Goal: Task Accomplishment & Management: Use online tool/utility

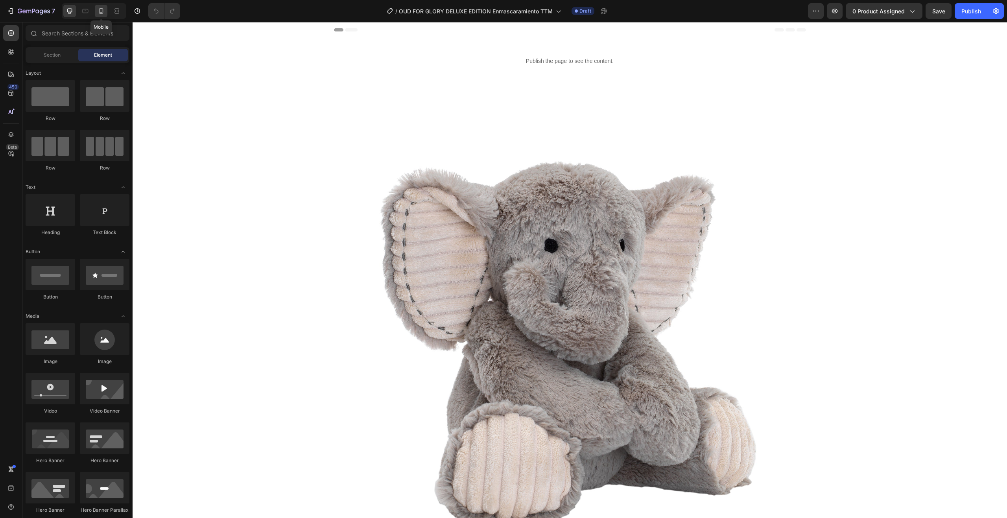
click at [103, 12] on icon at bounding box center [101, 11] width 4 height 6
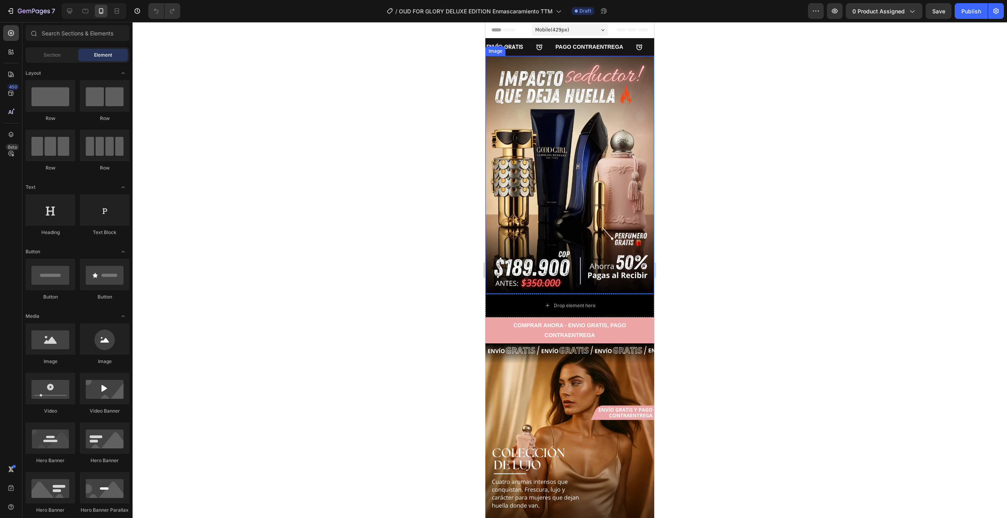
click at [510, 131] on img at bounding box center [569, 175] width 169 height 238
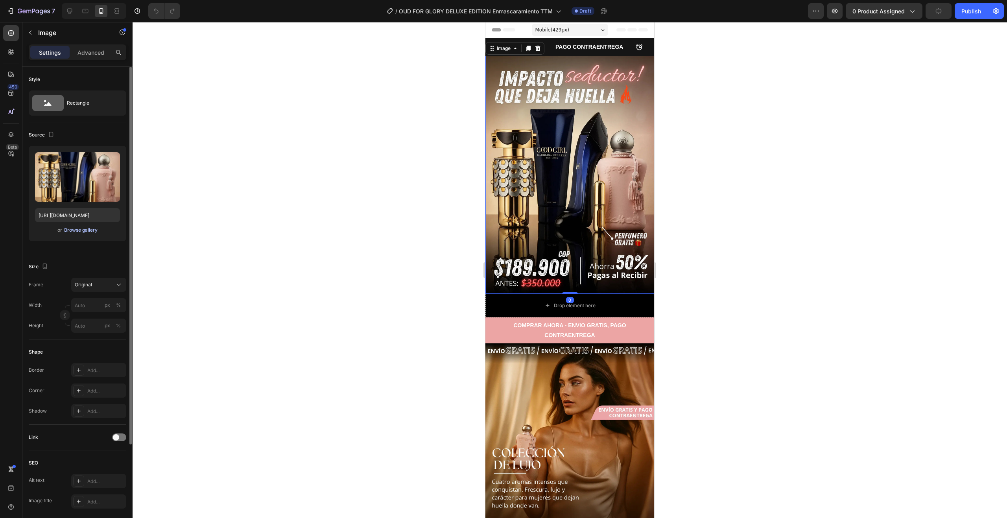
click at [80, 229] on div "Browse gallery" at bounding box center [80, 230] width 33 height 7
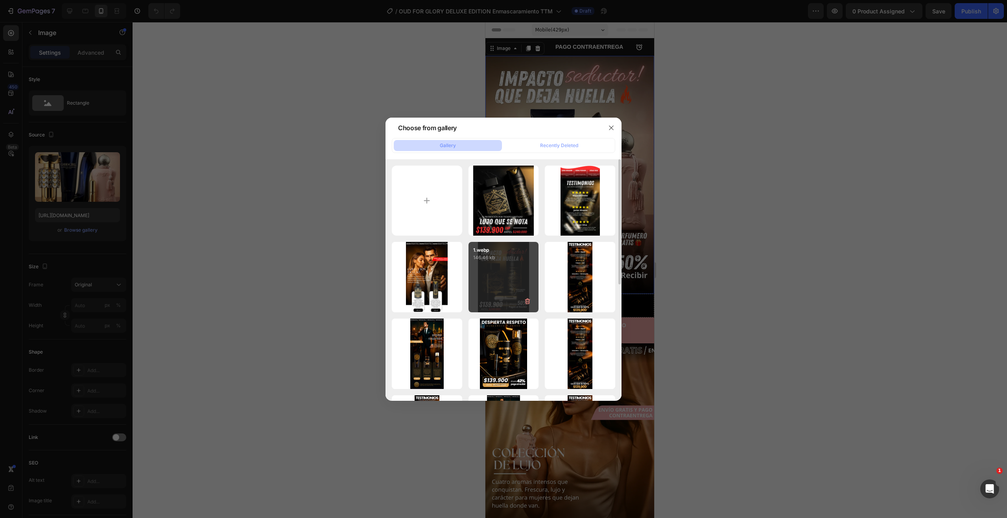
click at [498, 275] on div "1.webp 146.46 kb" at bounding box center [503, 277] width 70 height 70
type input "[URL][DOMAIN_NAME]"
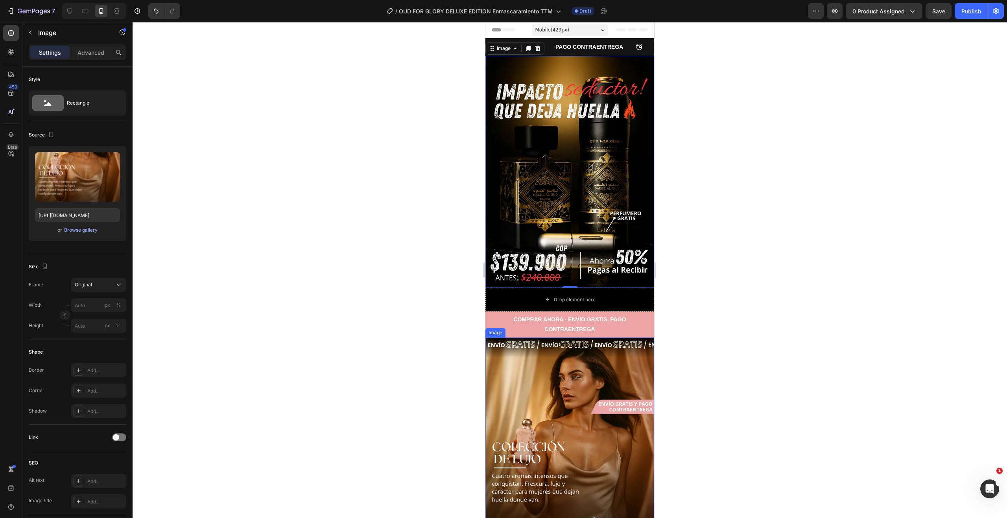
click at [522, 383] on img at bounding box center [569, 466] width 169 height 258
click at [81, 230] on div "Browse gallery" at bounding box center [80, 230] width 33 height 7
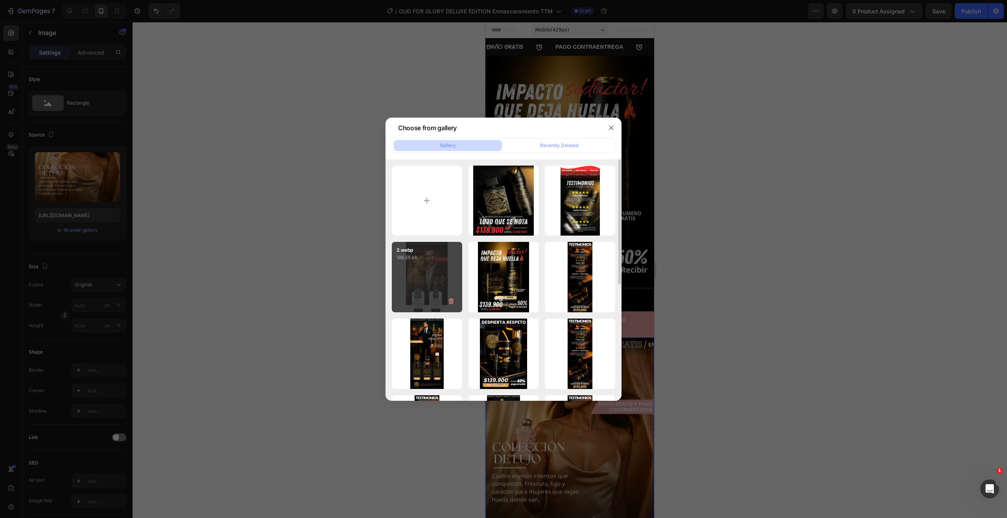
click at [432, 269] on div "2.webp 186.55 kb" at bounding box center [427, 277] width 70 height 70
type input "[URL][DOMAIN_NAME]"
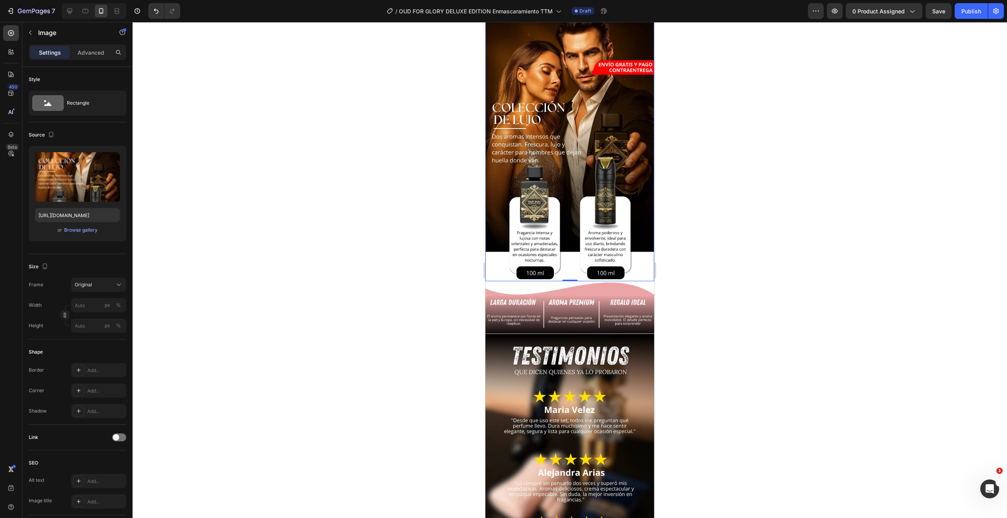
scroll to position [393, 0]
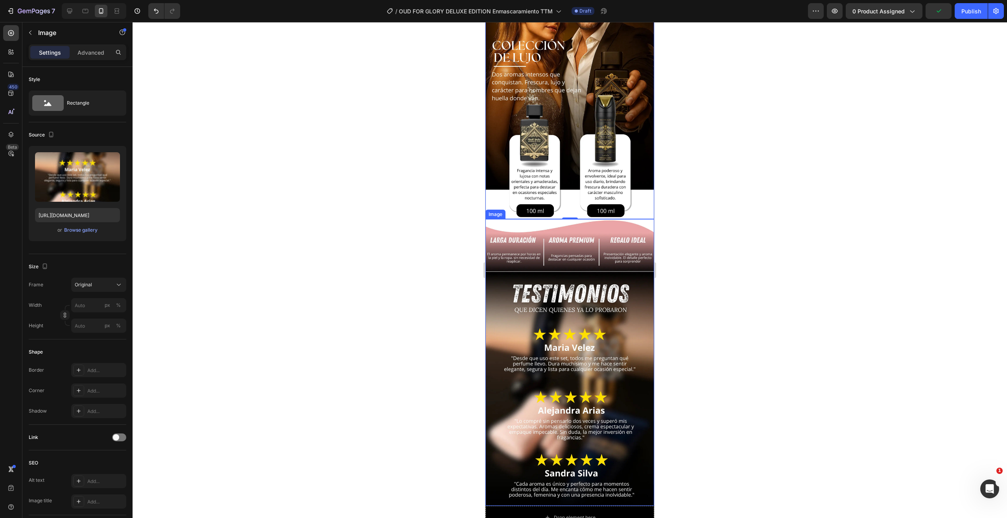
click at [575, 315] on img at bounding box center [569, 362] width 169 height 287
click at [85, 231] on div "Browse gallery" at bounding box center [80, 230] width 33 height 7
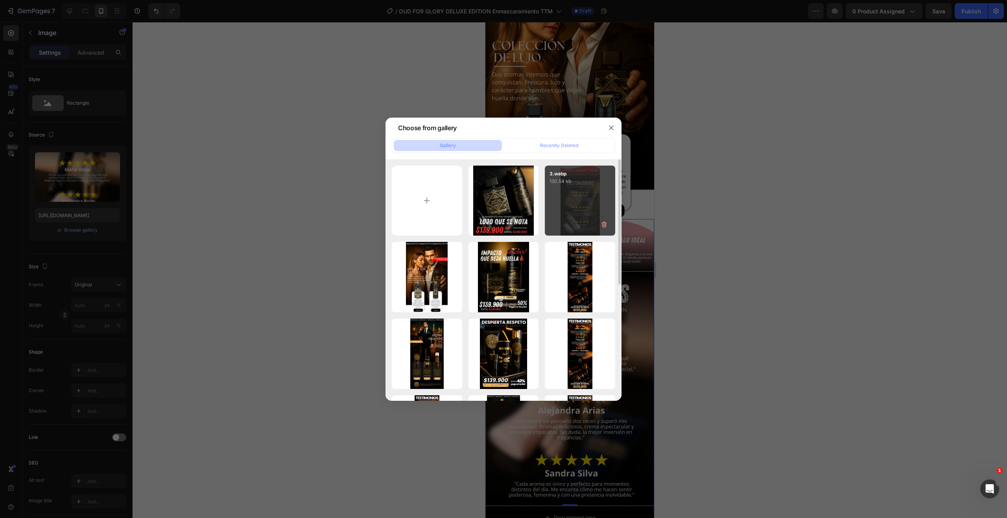
click at [585, 204] on div "3.webp 130.54 kb" at bounding box center [580, 201] width 70 height 70
type input "[URL][DOMAIN_NAME]"
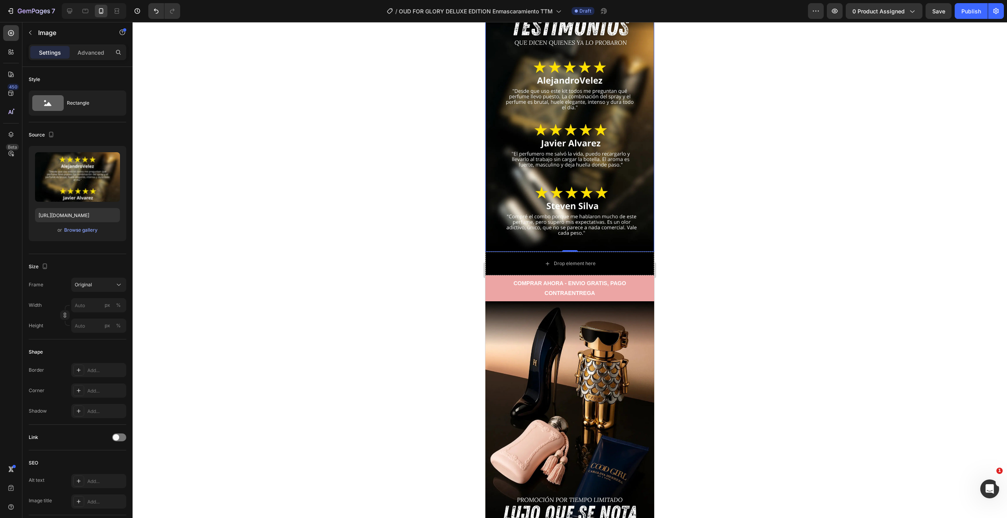
scroll to position [668, 0]
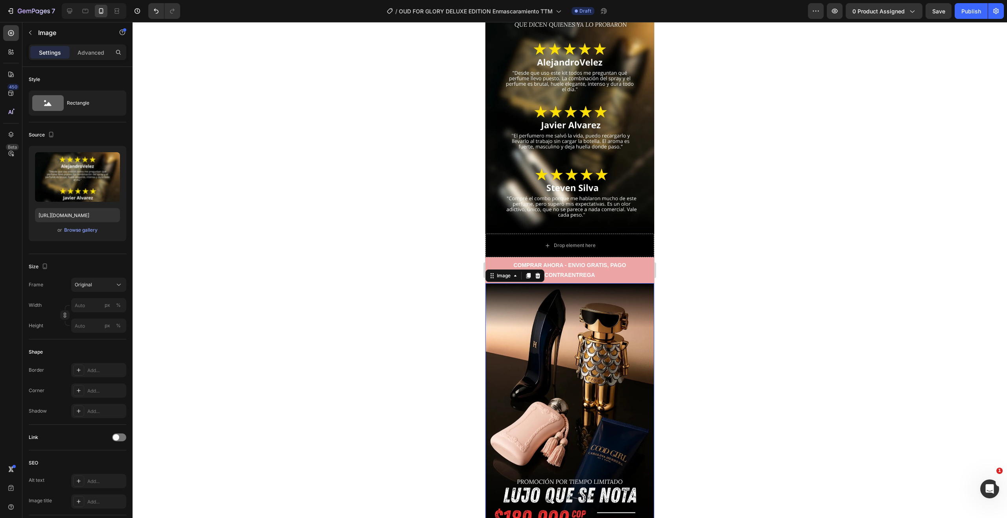
click at [592, 352] on img at bounding box center [569, 408] width 169 height 251
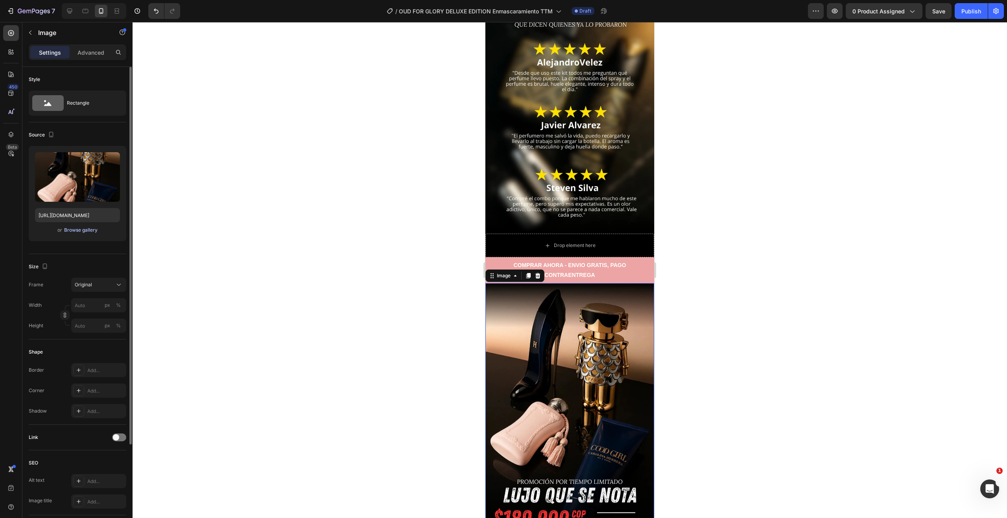
click at [82, 230] on div "Browse gallery" at bounding box center [80, 230] width 33 height 7
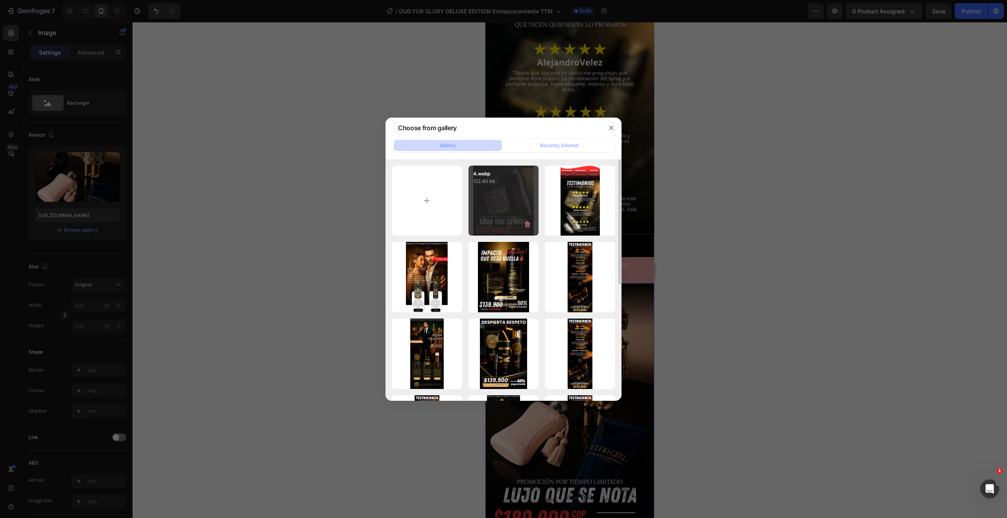
click at [527, 190] on div "4.webp 122.40 kb" at bounding box center [503, 201] width 70 height 70
type input "[URL][DOMAIN_NAME]"
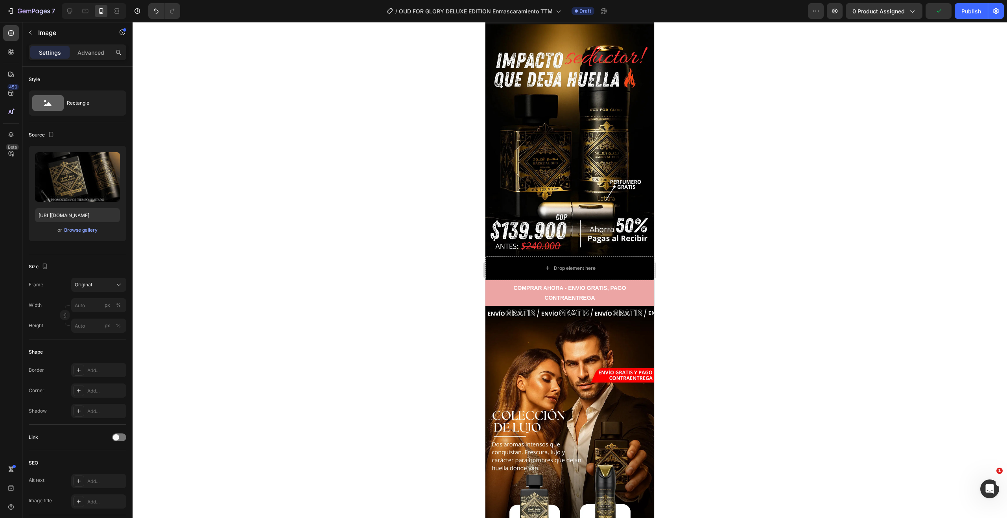
scroll to position [0, 0]
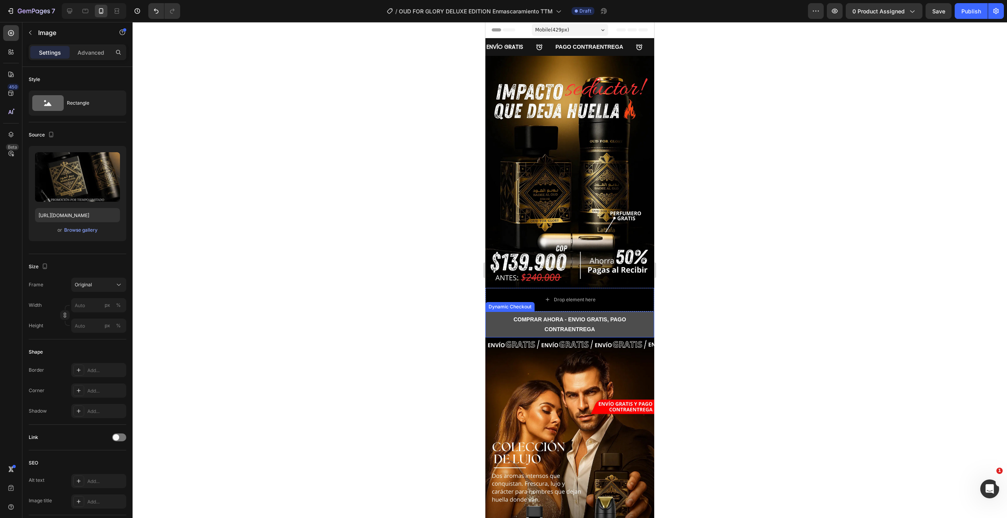
click at [490, 311] on button "COMPRAR AHORA - ENVIO GRATIS, PAGO CONTRAENTREGA" at bounding box center [569, 324] width 169 height 26
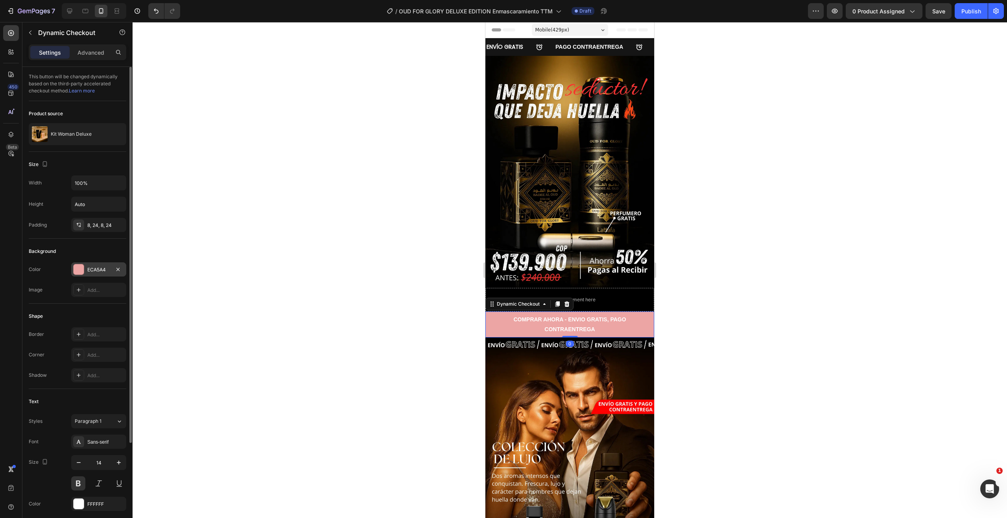
click at [80, 271] on div at bounding box center [79, 269] width 10 height 10
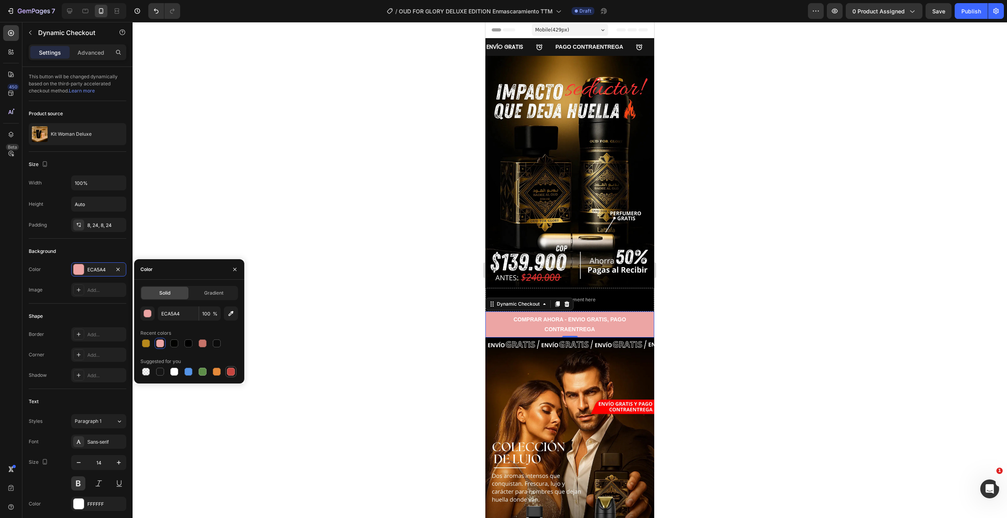
click at [232, 371] on div at bounding box center [231, 372] width 8 height 8
click at [230, 313] on icon "button" at bounding box center [230, 313] width 5 height 5
type input "FF0100"
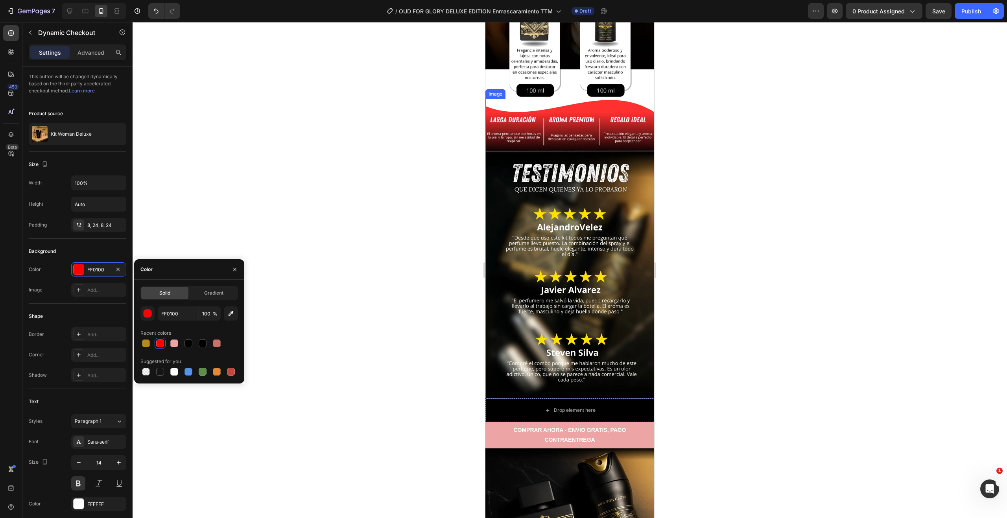
scroll to position [551, 0]
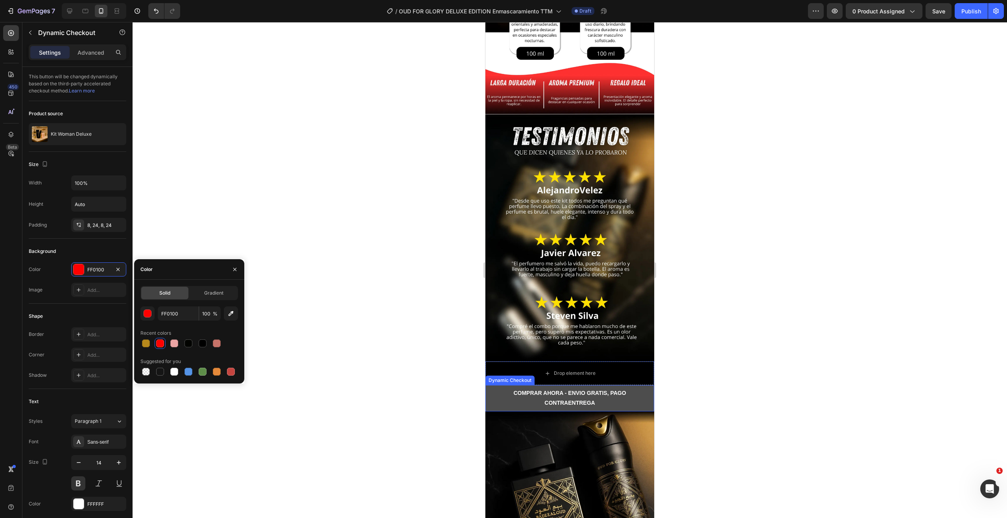
click at [645, 385] on button "COMPRAR AHORA - ENVIO GRATIS, PAGO CONTRAENTREGA" at bounding box center [569, 398] width 169 height 26
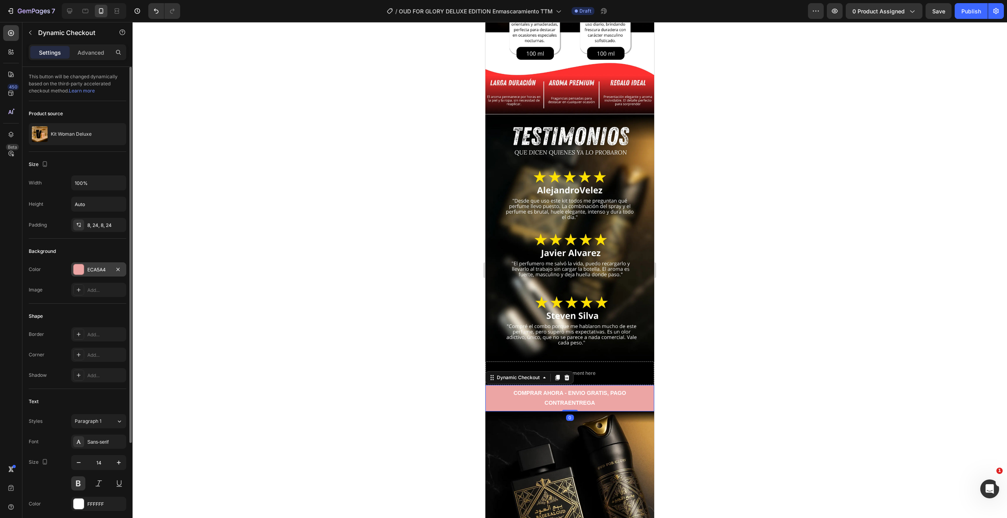
click at [82, 272] on div at bounding box center [79, 269] width 10 height 10
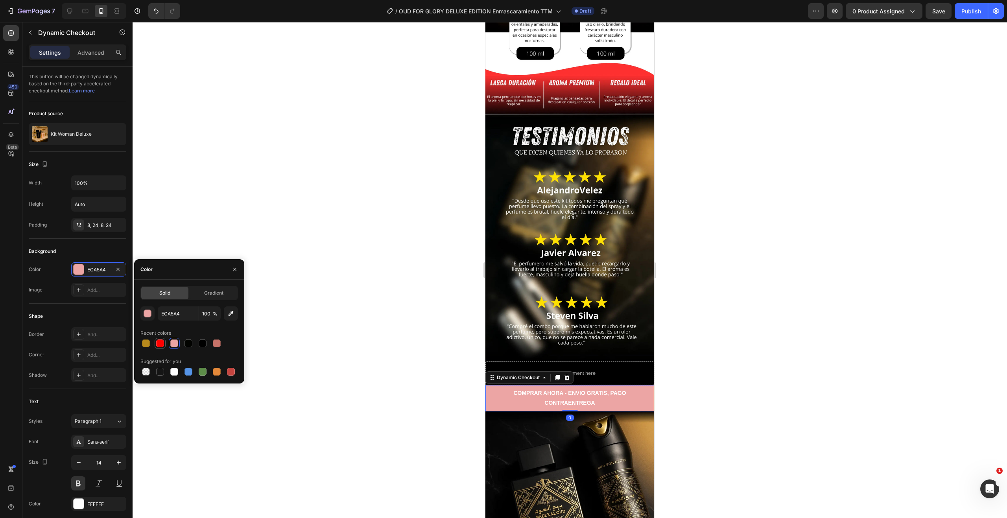
click at [161, 345] on div at bounding box center [160, 343] width 8 height 8
type input "FF0100"
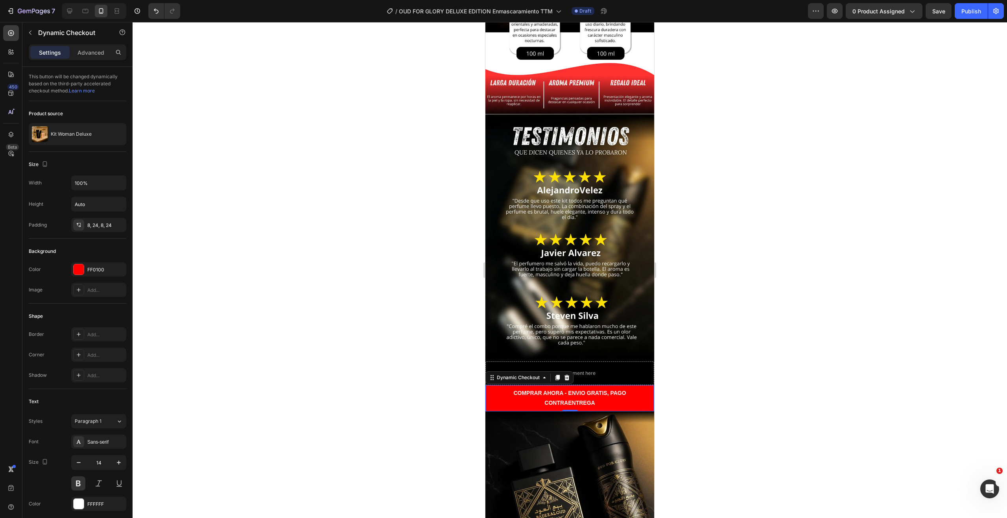
click at [360, 265] on div at bounding box center [570, 270] width 874 height 496
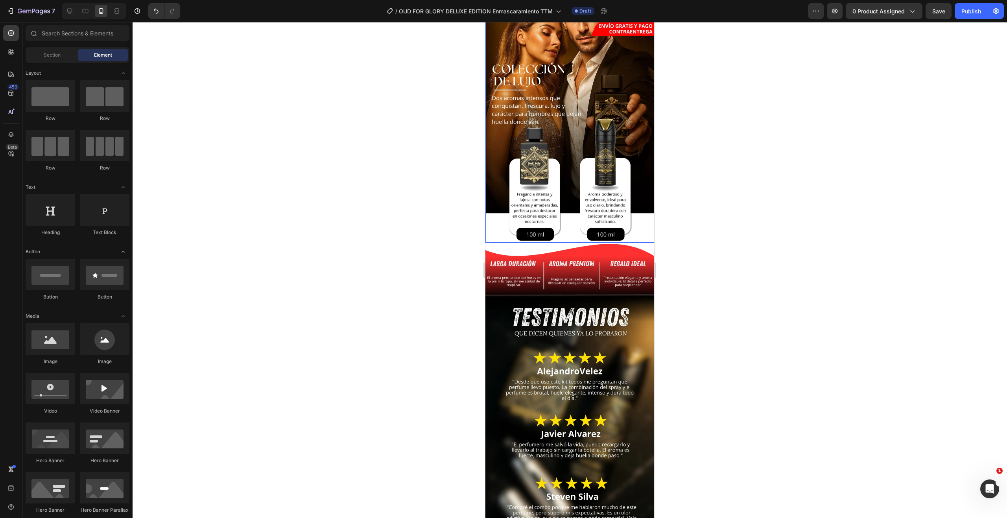
scroll to position [354, 0]
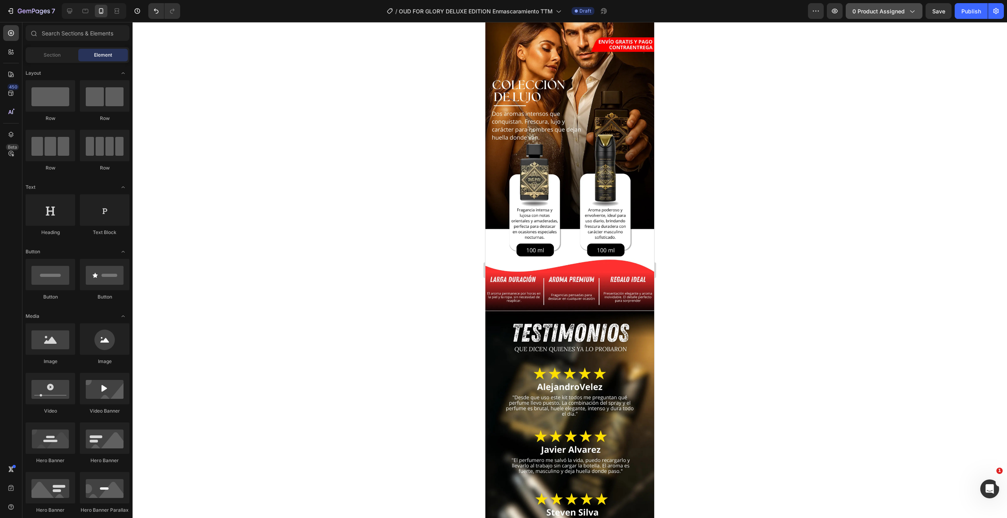
click at [908, 15] on div "0 product assigned" at bounding box center [883, 11] width 63 height 8
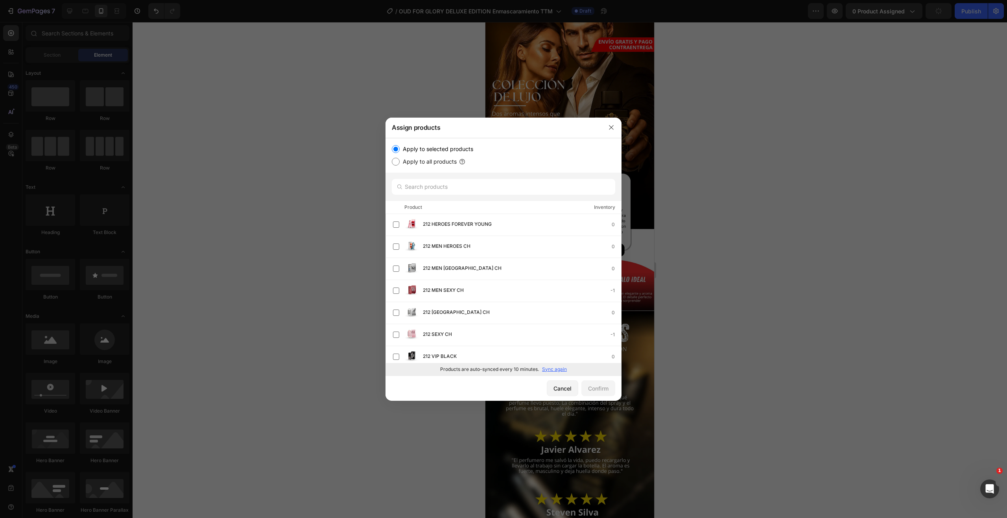
click at [552, 371] on p "Sync again" at bounding box center [554, 369] width 25 height 7
click at [438, 190] on input "text" at bounding box center [503, 187] width 223 height 16
type input "OUD"
click at [441, 188] on input "text" at bounding box center [503, 187] width 223 height 16
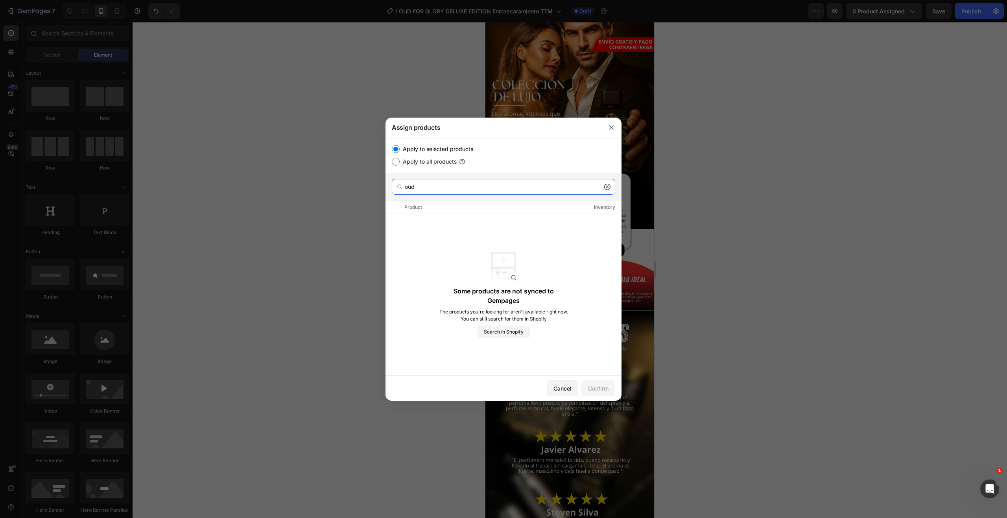
drag, startPoint x: 442, startPoint y: 187, endPoint x: 384, endPoint y: 202, distance: 60.0
click at [390, 191] on div "oud" at bounding box center [503, 187] width 236 height 28
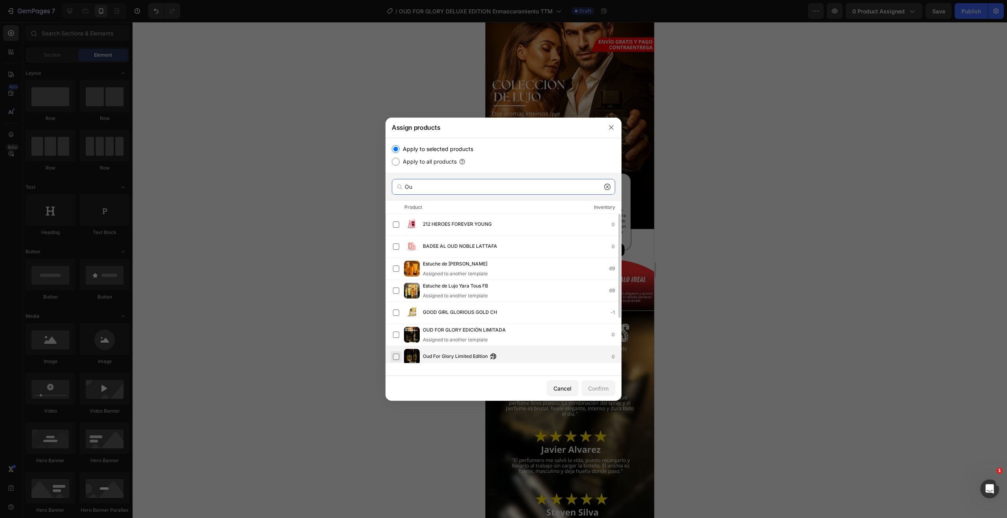
type input "Ou"
click at [395, 356] on label at bounding box center [396, 357] width 6 height 6
click at [601, 390] on div "Confirm" at bounding box center [598, 388] width 20 height 8
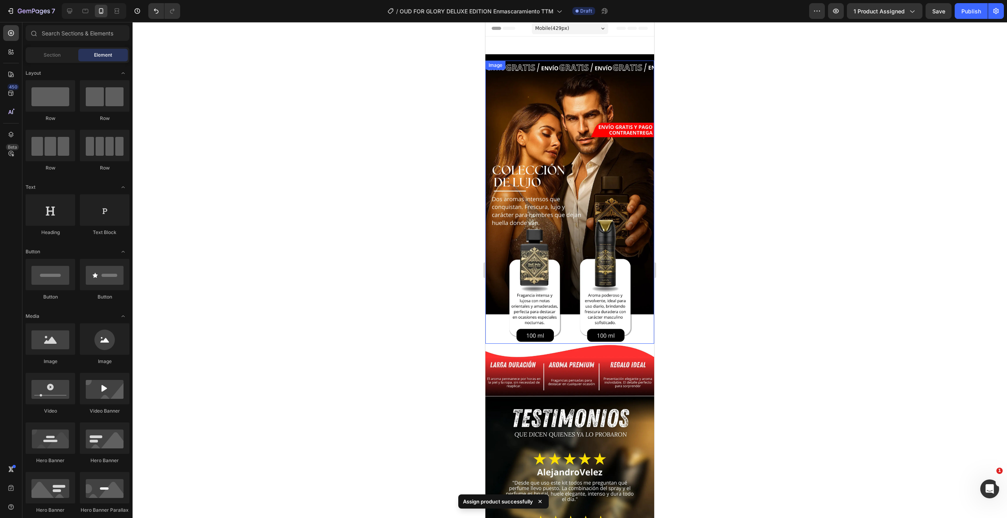
scroll to position [0, 0]
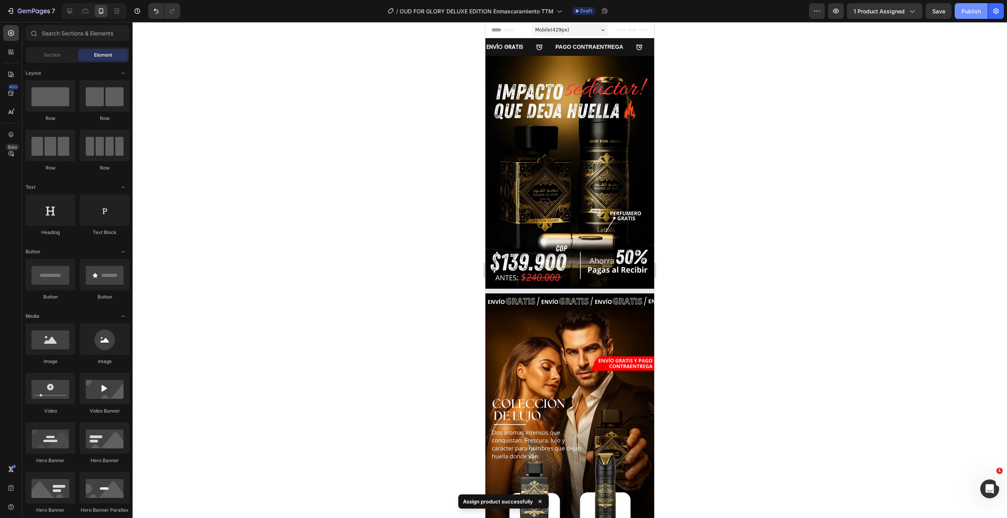
click at [969, 12] on div "Publish" at bounding box center [971, 11] width 20 height 8
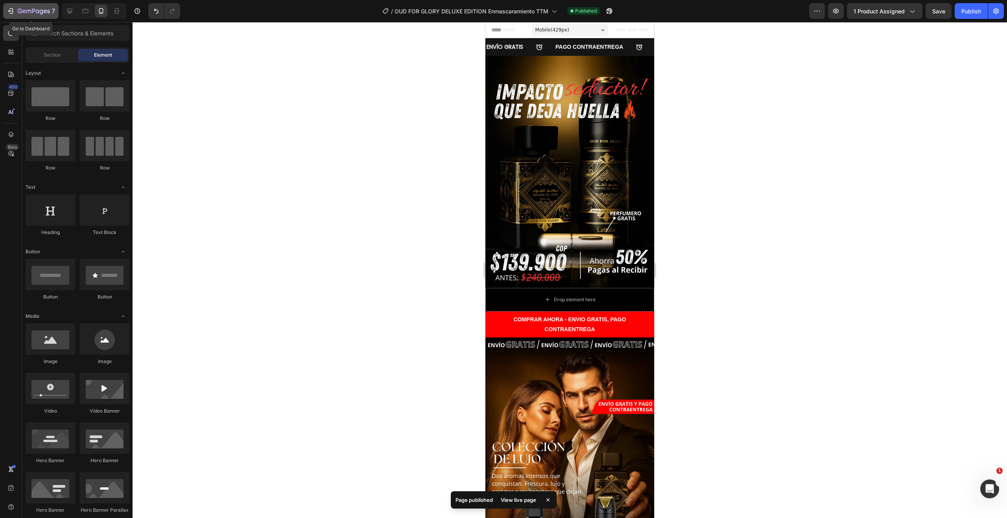
click at [10, 13] on icon "button" at bounding box center [11, 11] width 8 height 8
